Goal: Task Accomplishment & Management: Manage account settings

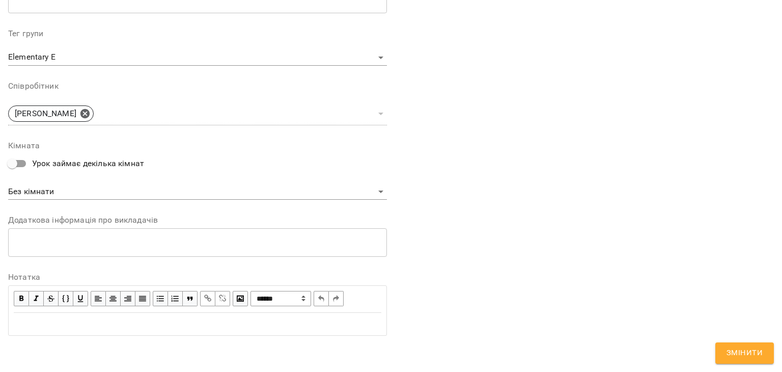
scroll to position [348, 0]
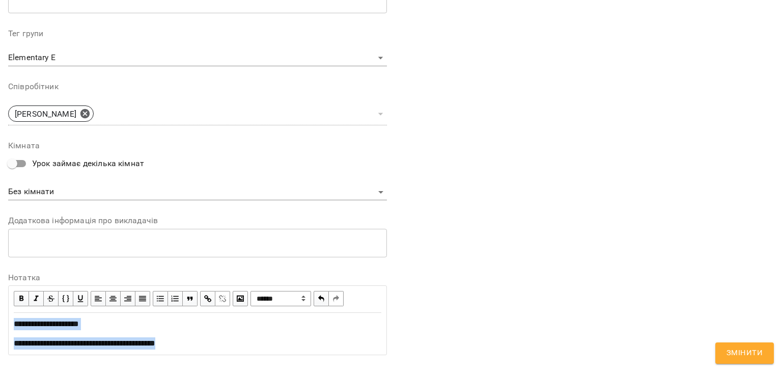
copy div "**********"
click at [749, 353] on span "Змінити" at bounding box center [745, 352] width 36 height 13
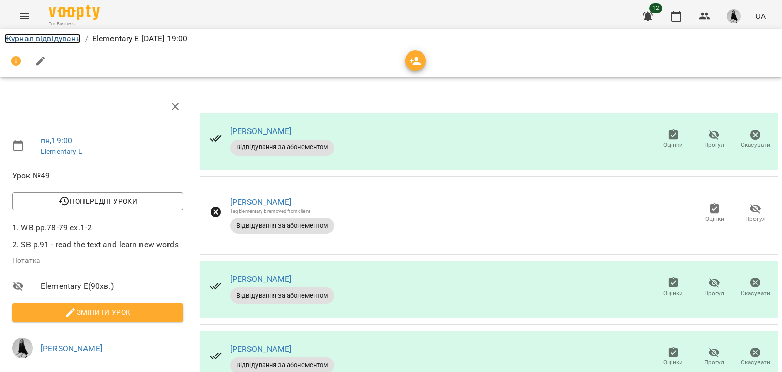
click at [69, 42] on link "Журнал відвідувань" at bounding box center [42, 39] width 77 height 10
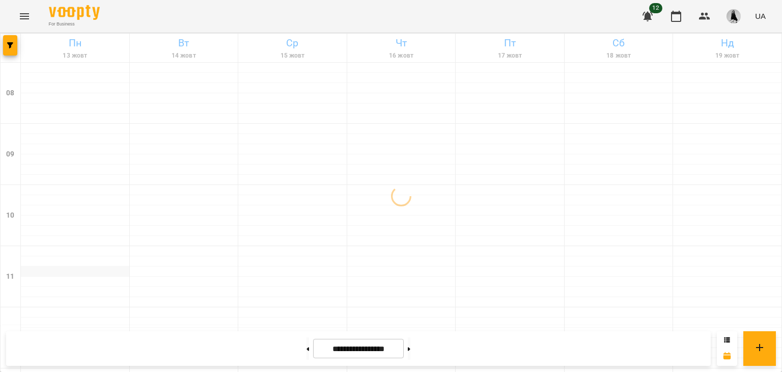
scroll to position [592, 0]
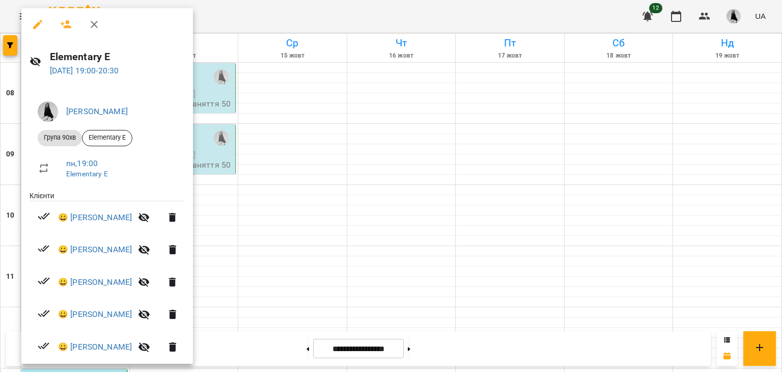
click at [37, 32] on button "button" at bounding box center [37, 24] width 24 height 24
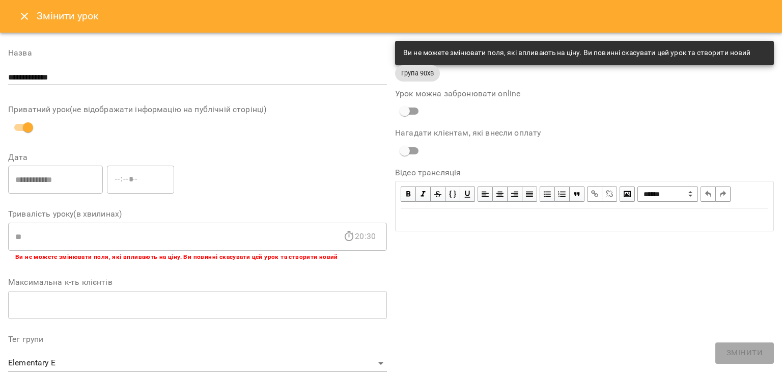
click at [26, 18] on icon "Close" at bounding box center [24, 16] width 7 height 7
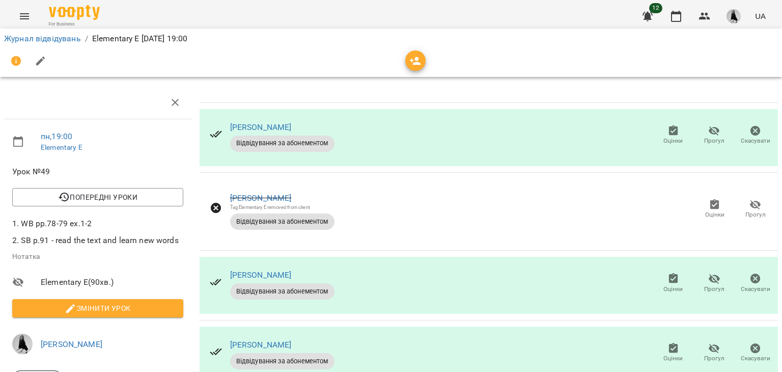
scroll to position [176, 0]
click at [714, 342] on span "Прогул" at bounding box center [714, 352] width 29 height 20
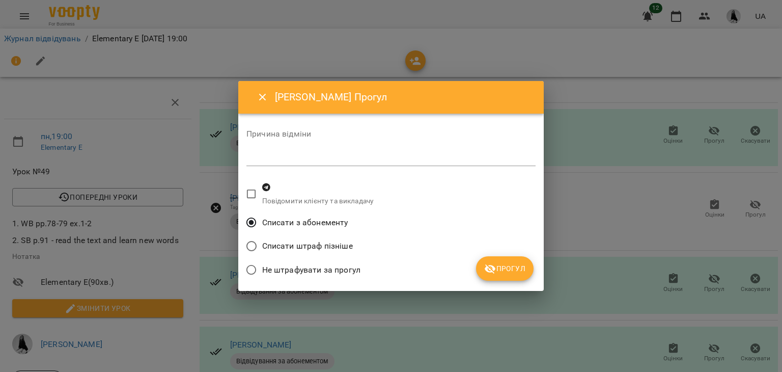
click at [523, 267] on span "Прогул" at bounding box center [504, 268] width 41 height 12
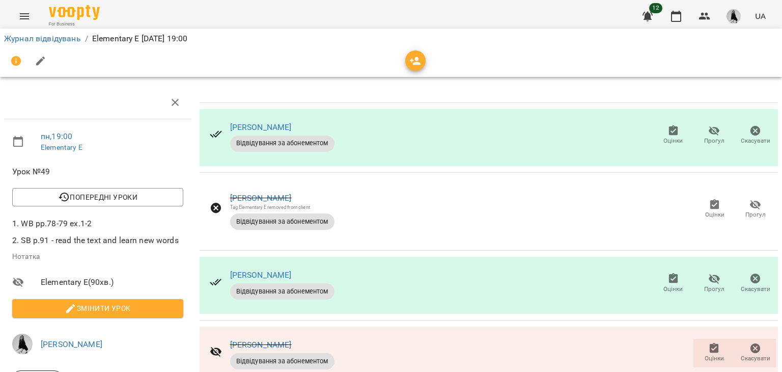
scroll to position [0, 0]
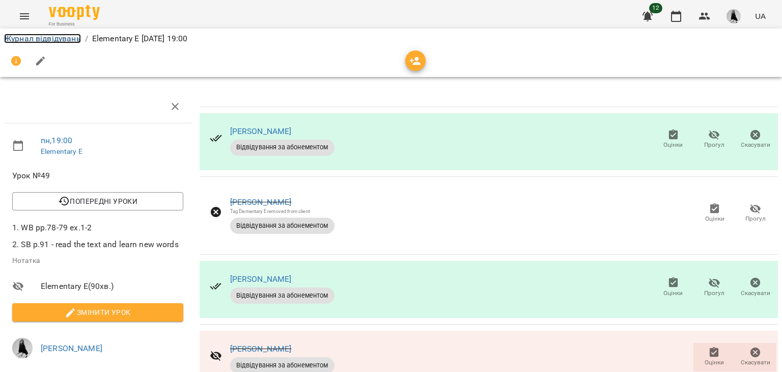
click at [56, 38] on link "Журнал відвідувань" at bounding box center [42, 39] width 77 height 10
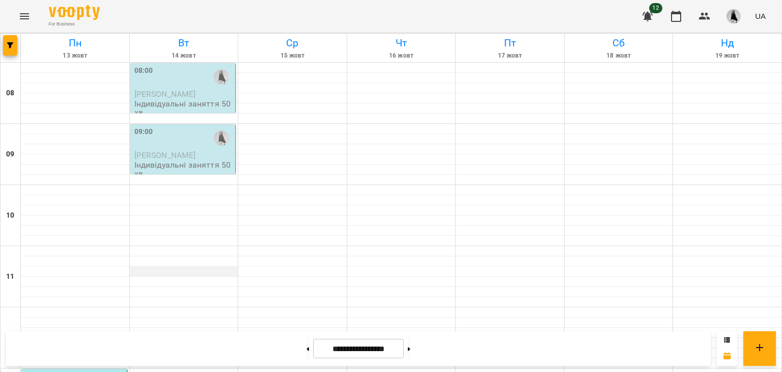
scroll to position [460, 0]
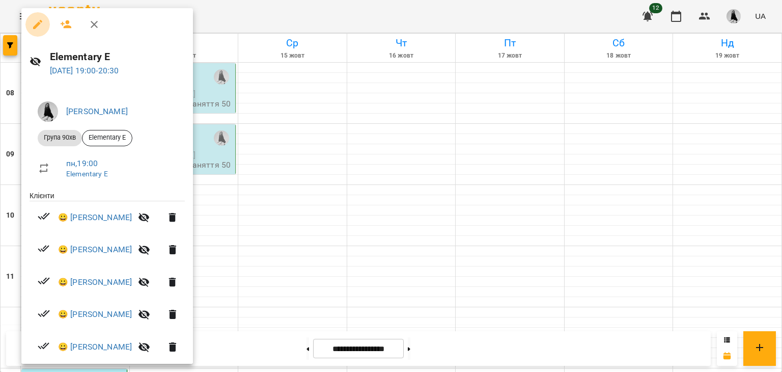
click at [34, 30] on icon "button" at bounding box center [38, 24] width 12 height 12
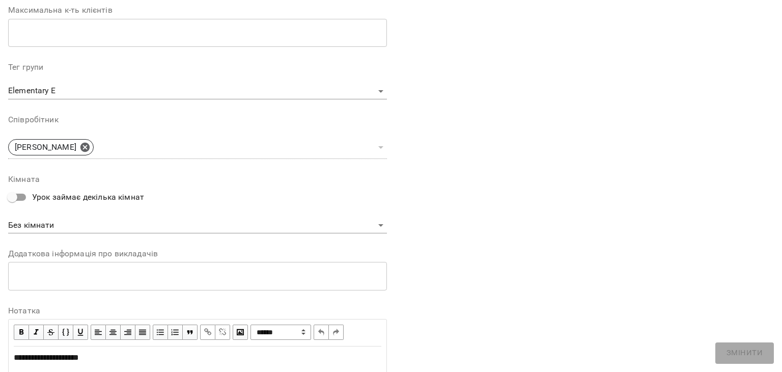
scroll to position [324, 0]
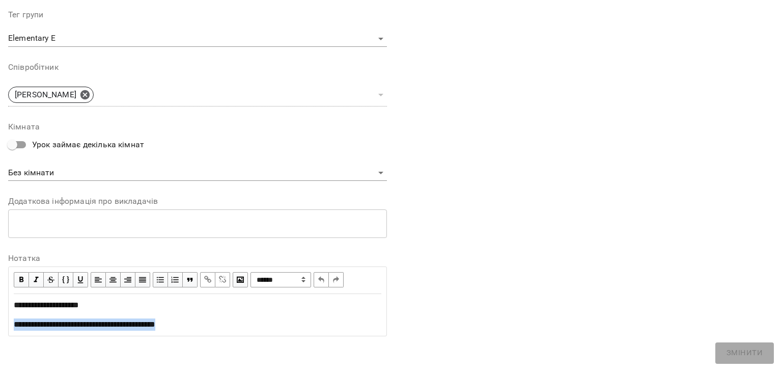
drag, startPoint x: 193, startPoint y: 322, endPoint x: 0, endPoint y: 360, distance: 196.6
click at [0, 360] on div "**********" at bounding box center [391, 40] width 782 height 665
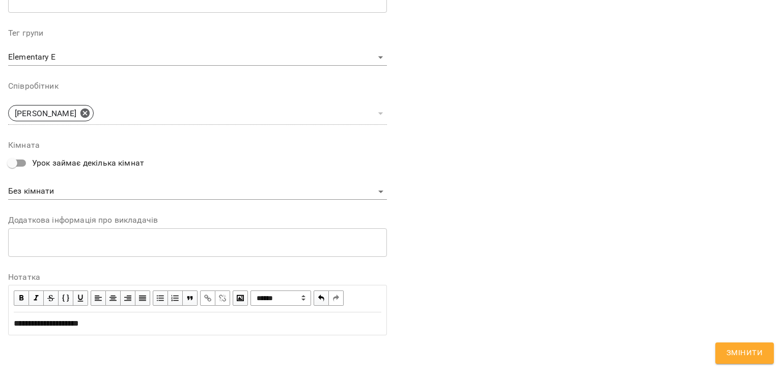
scroll to position [348, 0]
click at [23, 322] on span "**********" at bounding box center [43, 324] width 59 height 8
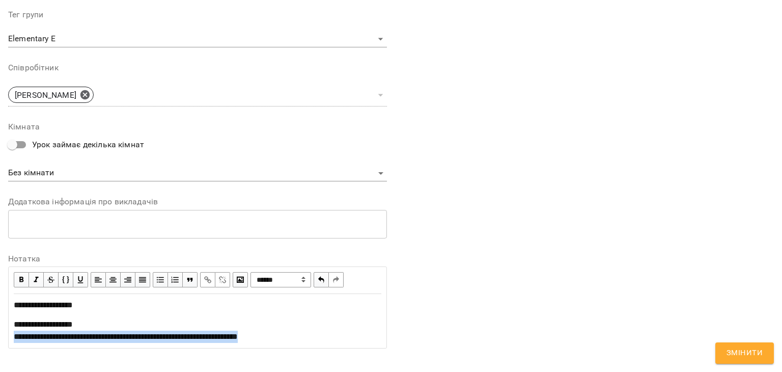
drag, startPoint x: 14, startPoint y: 341, endPoint x: 292, endPoint y: 337, distance: 278.1
click at [292, 337] on div "**********" at bounding box center [198, 330] width 368 height 24
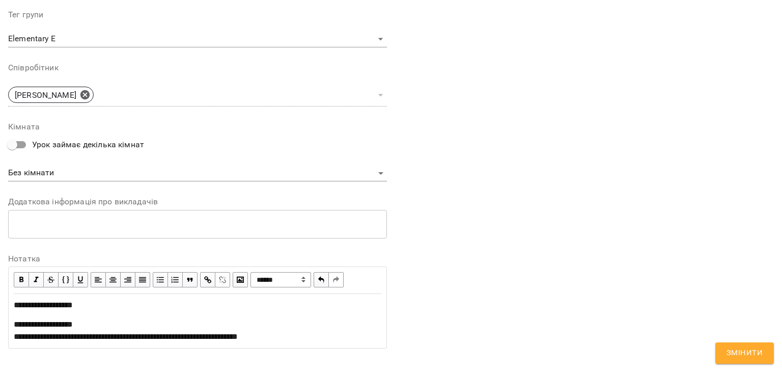
click at [207, 278] on span "button" at bounding box center [207, 279] width 11 height 11
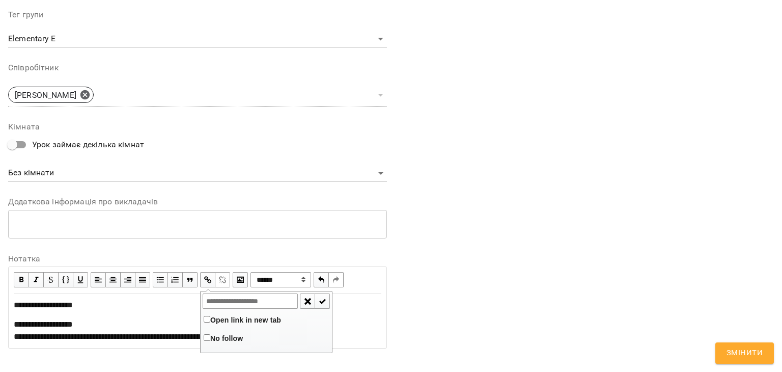
type input "**********"
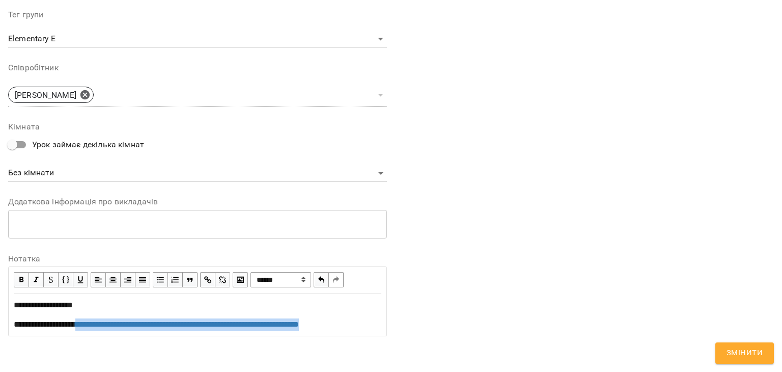
click at [342, 331] on div "**********" at bounding box center [198, 324] width 368 height 12
copy div "**********"
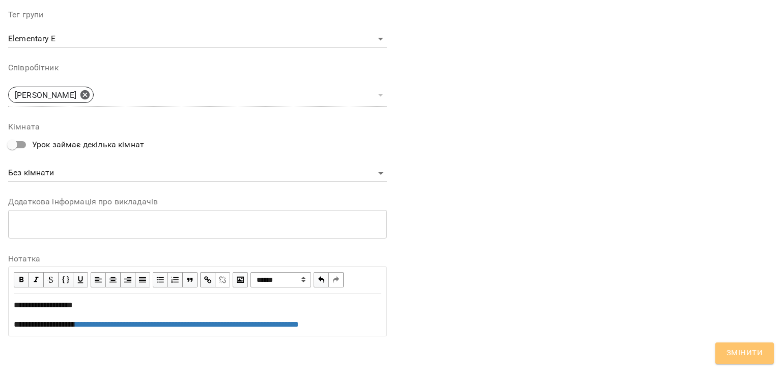
click at [742, 354] on span "Змінити" at bounding box center [745, 352] width 36 height 13
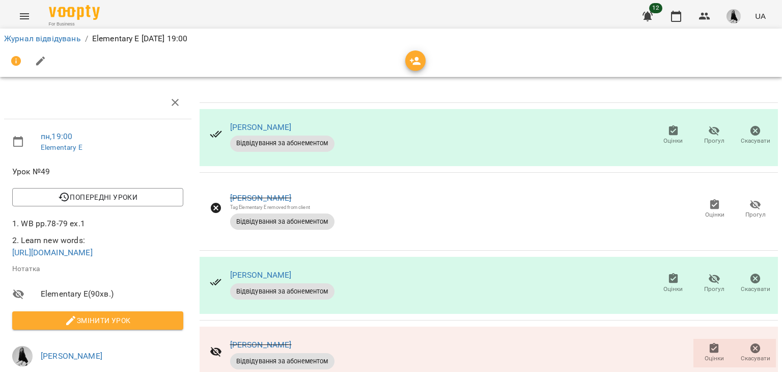
scroll to position [0, 0]
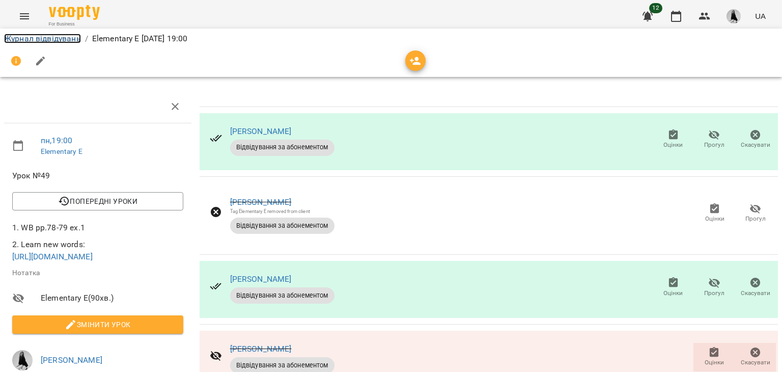
click at [49, 40] on link "Журнал відвідувань" at bounding box center [42, 39] width 77 height 10
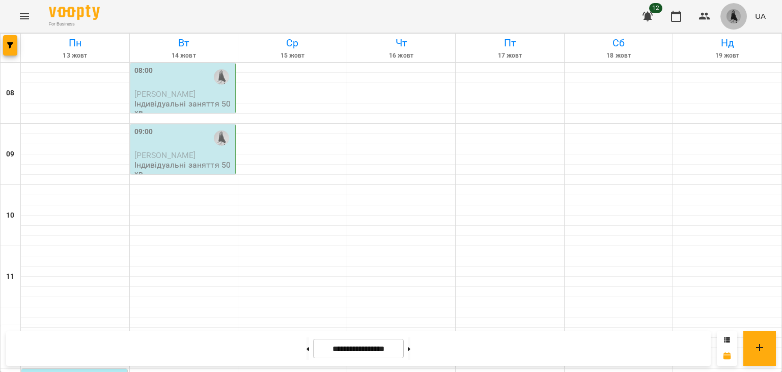
click at [740, 17] on img "button" at bounding box center [734, 16] width 14 height 14
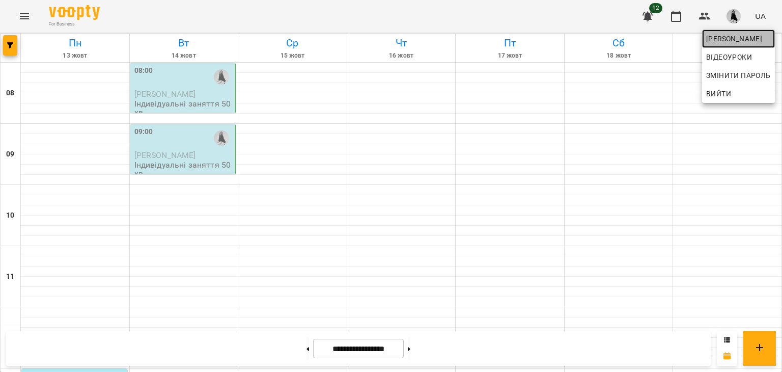
click at [735, 41] on span "[PERSON_NAME]" at bounding box center [738, 39] width 65 height 12
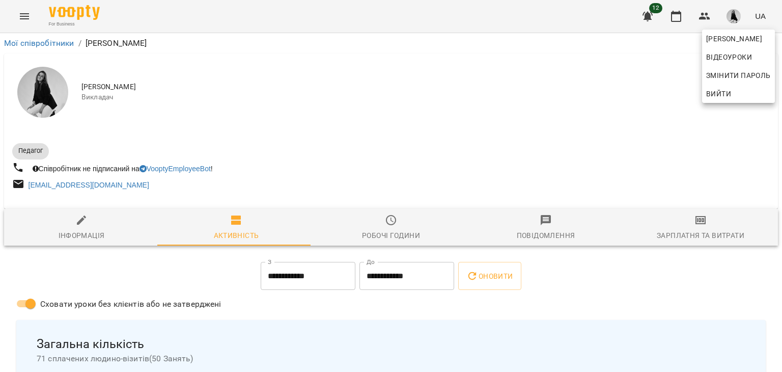
click at [694, 234] on div at bounding box center [391, 186] width 782 height 372
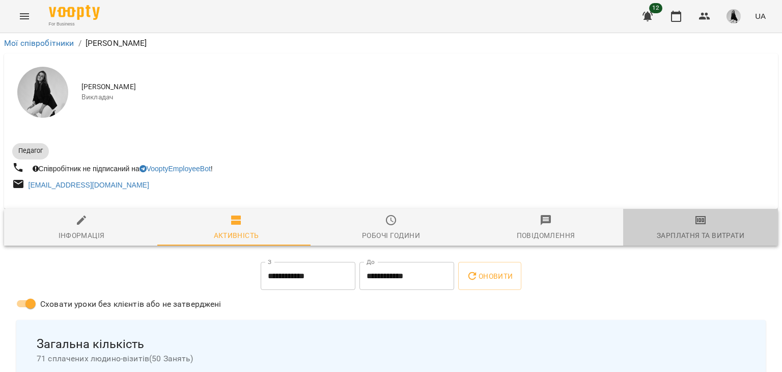
click at [694, 234] on div "Зарплатня та Витрати" at bounding box center [701, 235] width 88 height 12
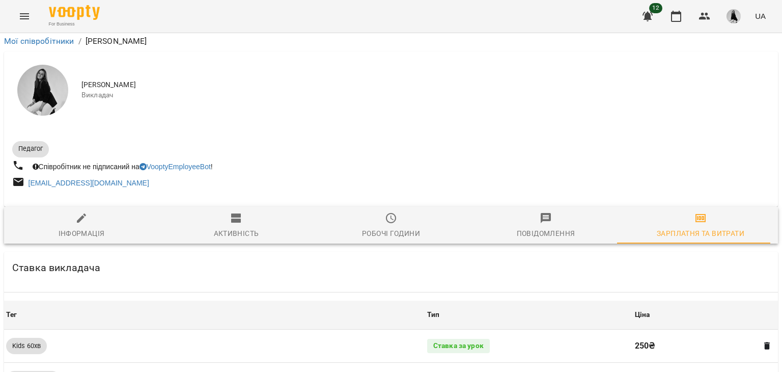
scroll to position [921, 0]
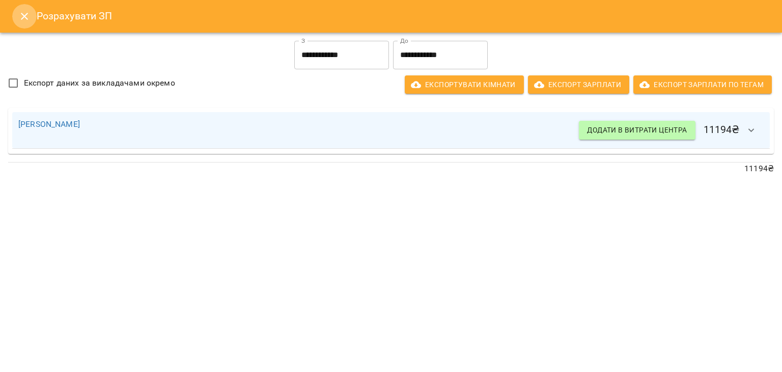
click at [21, 21] on icon "Close" at bounding box center [24, 16] width 12 height 12
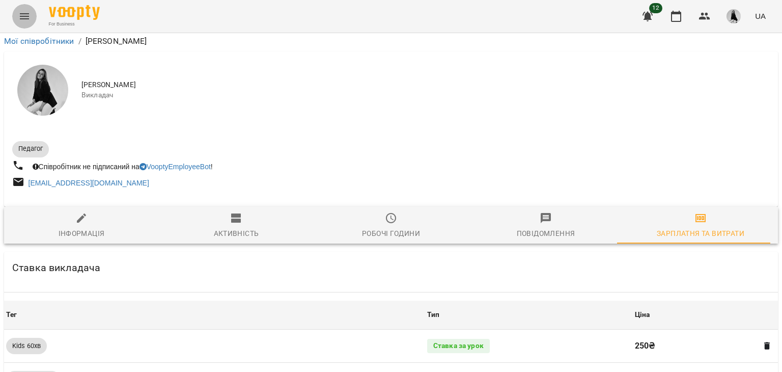
click at [21, 21] on icon "Menu" at bounding box center [24, 16] width 12 height 12
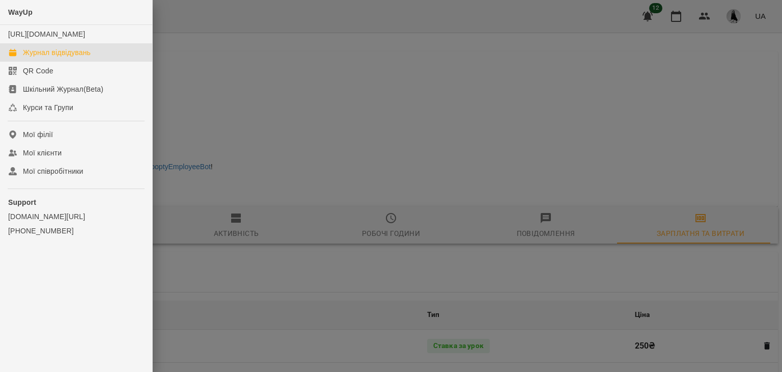
click at [54, 62] on link "Журнал відвідувань" at bounding box center [76, 52] width 152 height 18
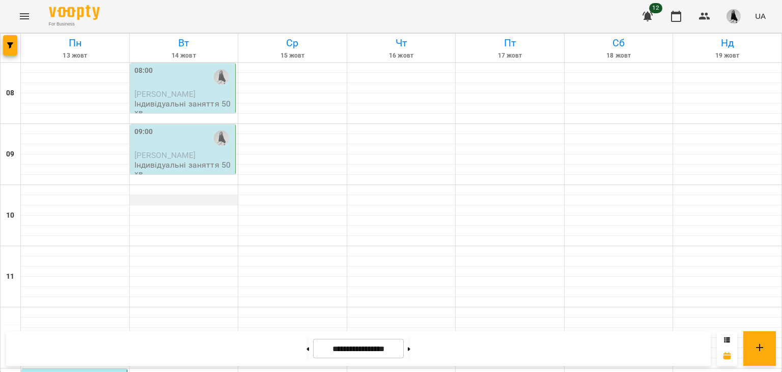
scroll to position [547, 0]
